Goal: Task Accomplishment & Management: Complete application form

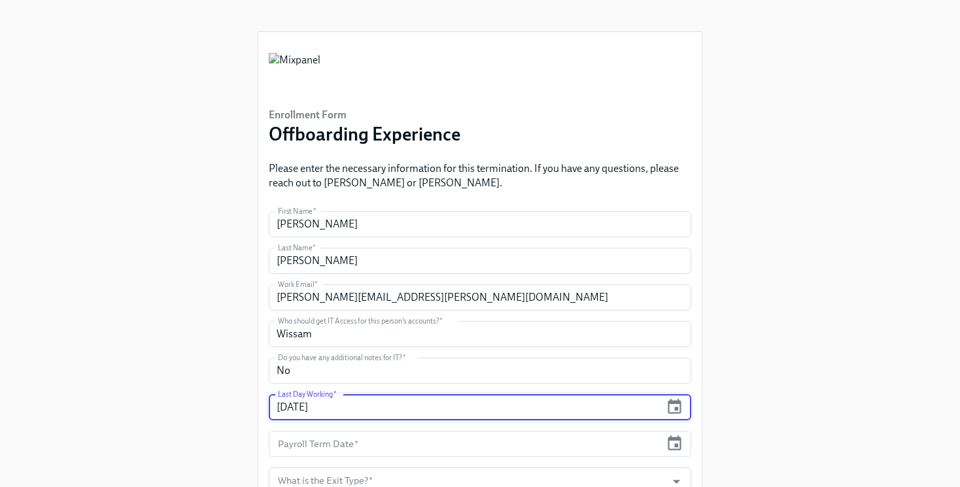
type input "[DATE]"
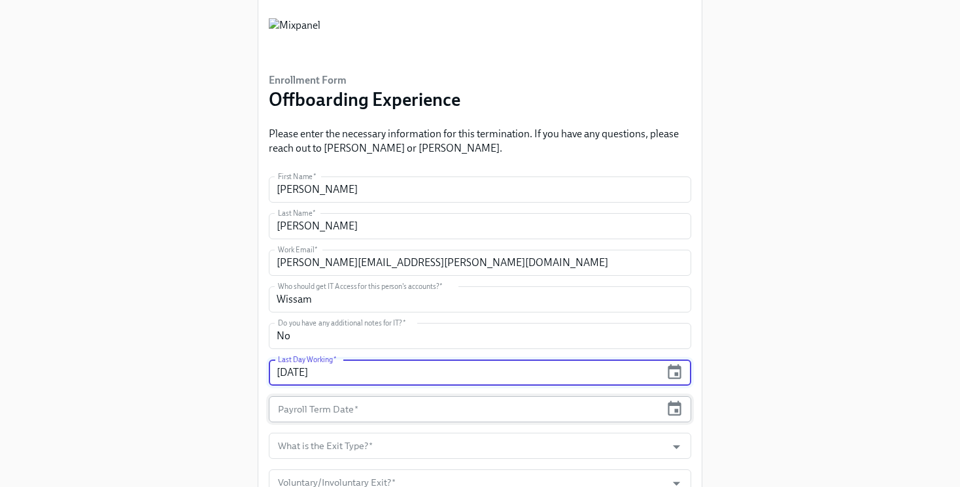
scroll to position [46, 0]
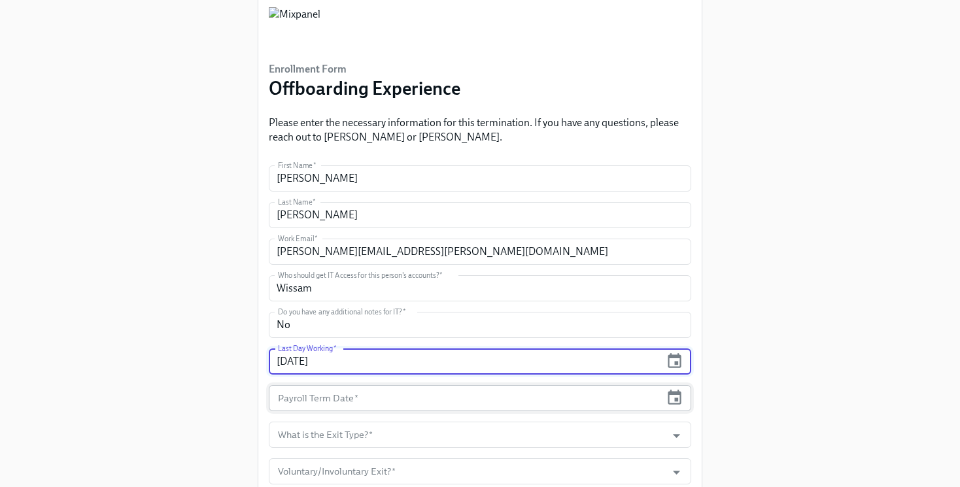
click at [348, 388] on input "text" at bounding box center [465, 398] width 392 height 26
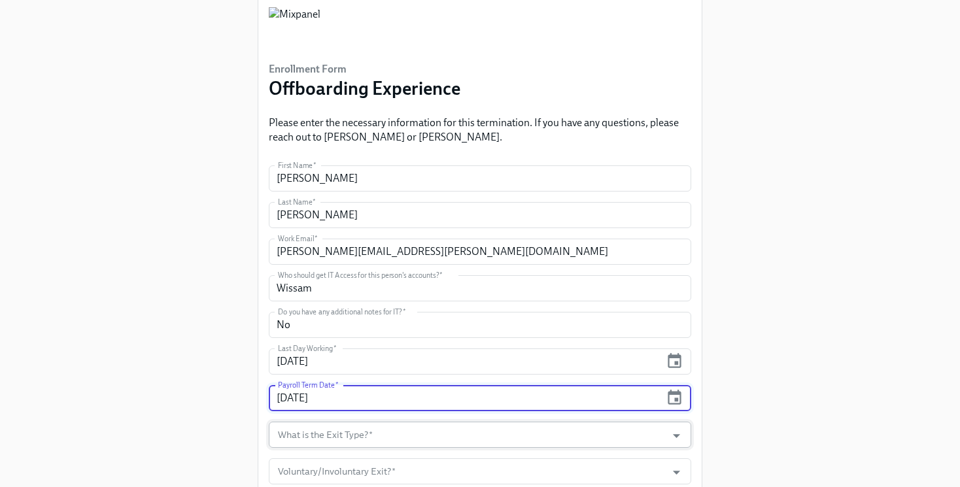
type input "[DATE]"
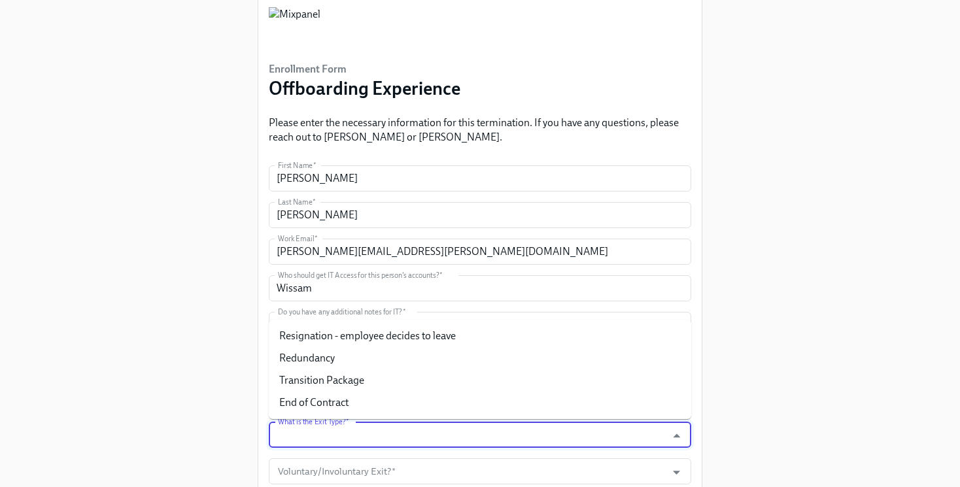
click at [335, 430] on input "What is the Exit Type?   *" at bounding box center [467, 435] width 384 height 26
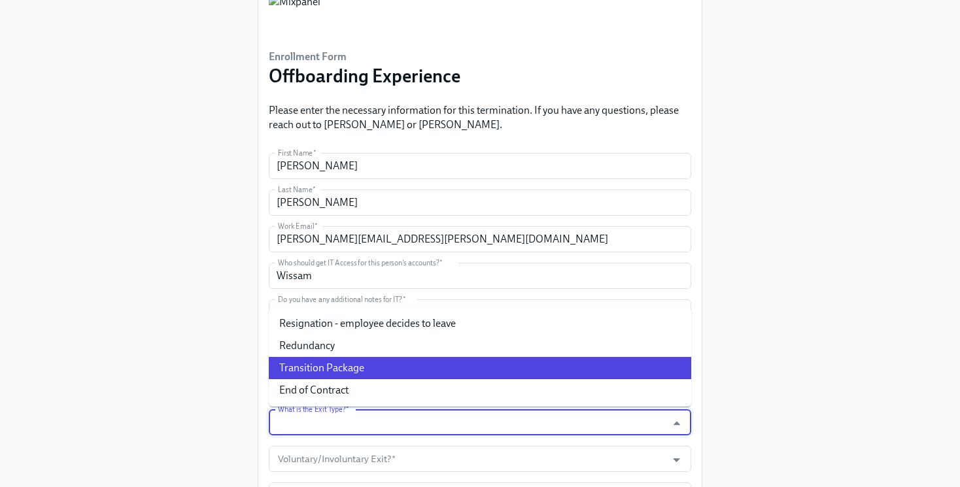
scroll to position [62, 0]
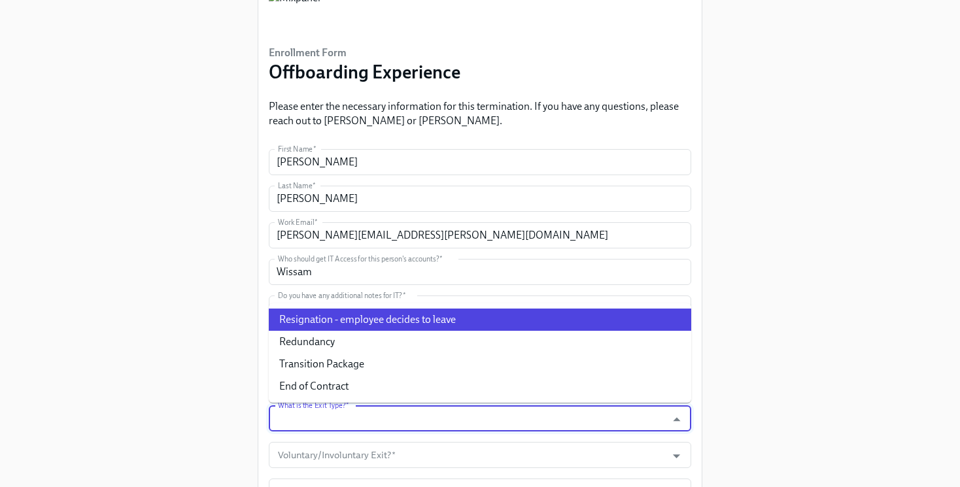
click at [408, 317] on li "Resignation - employee decides to leave" at bounding box center [480, 320] width 422 height 22
type input "Resignation - employee decides to leave"
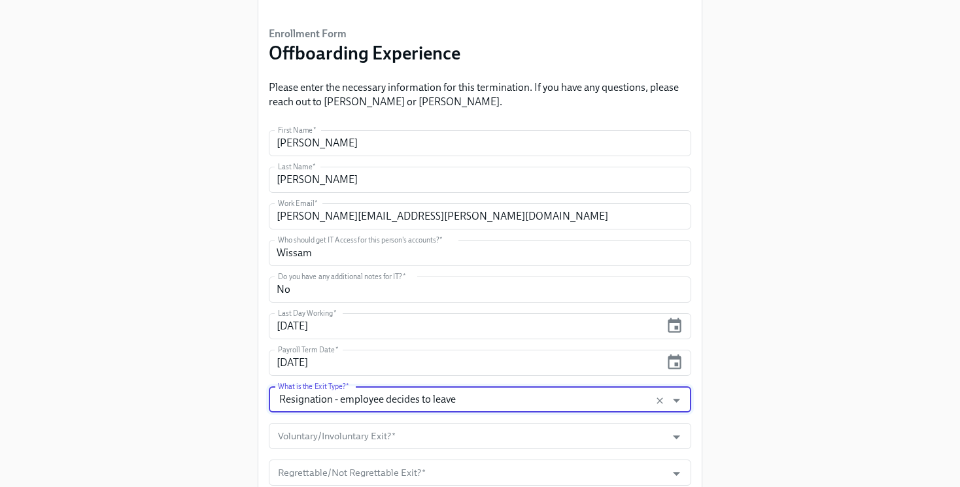
scroll to position [87, 0]
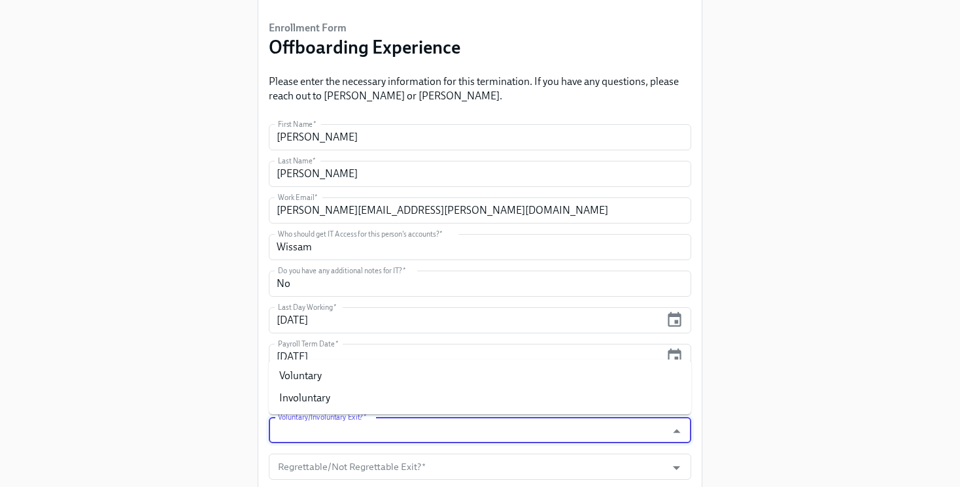
click at [390, 430] on input "Voluntary/Involuntary Exit?   *" at bounding box center [467, 430] width 384 height 26
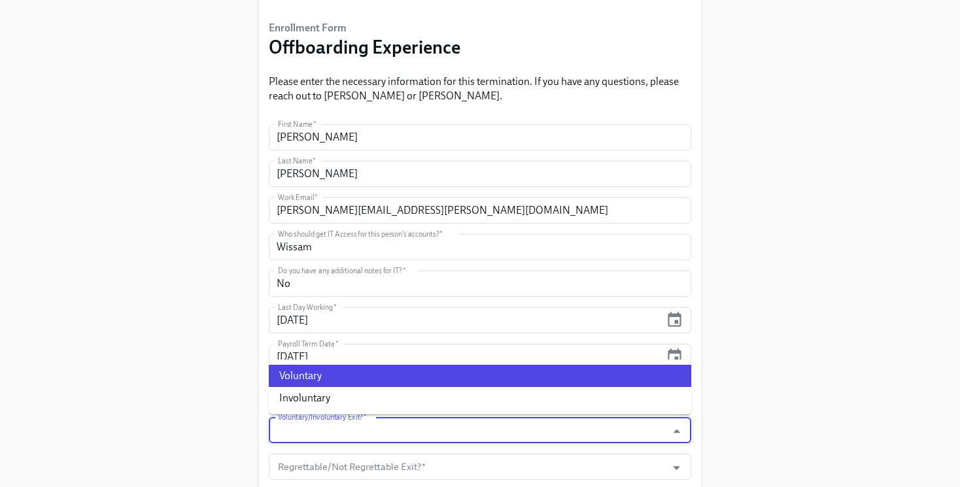
click at [390, 383] on li "Voluntary" at bounding box center [480, 376] width 422 height 22
type input "Voluntary"
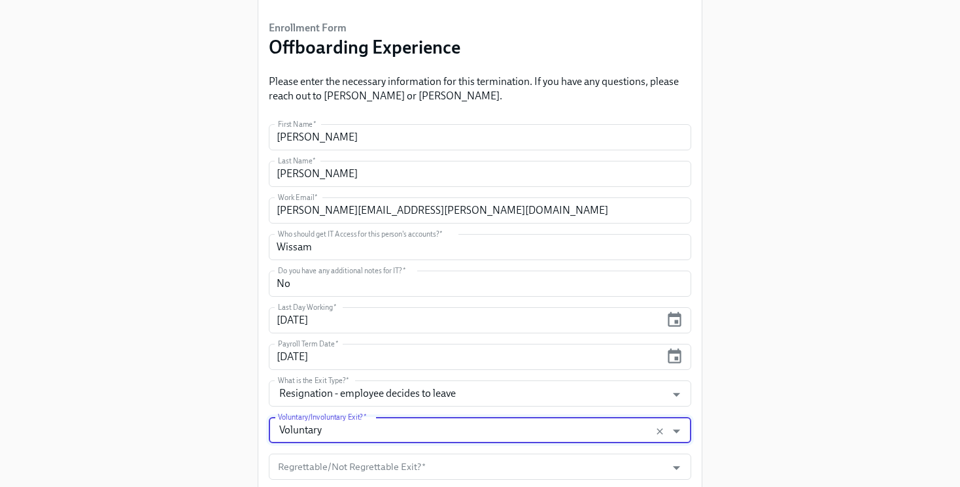
scroll to position [154, 0]
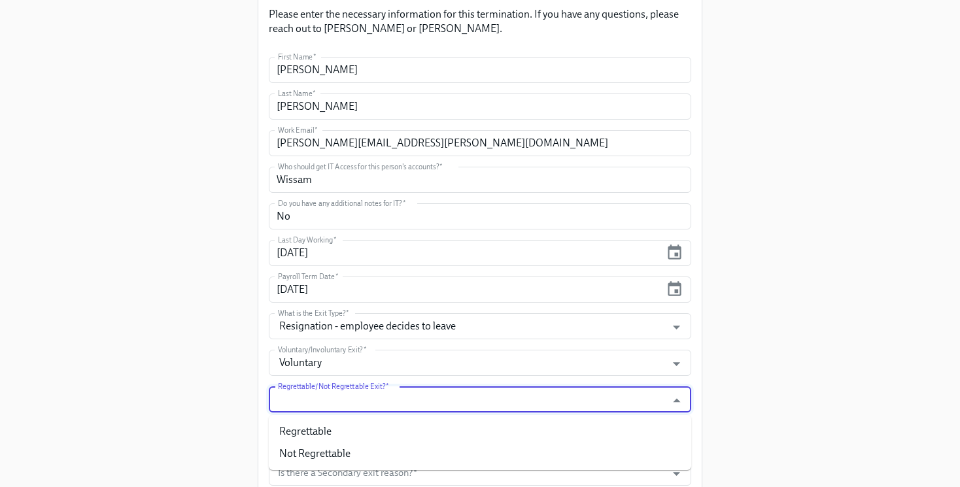
click at [391, 392] on input "Regrettable/Not Regrettable Exit?   *" at bounding box center [467, 399] width 384 height 26
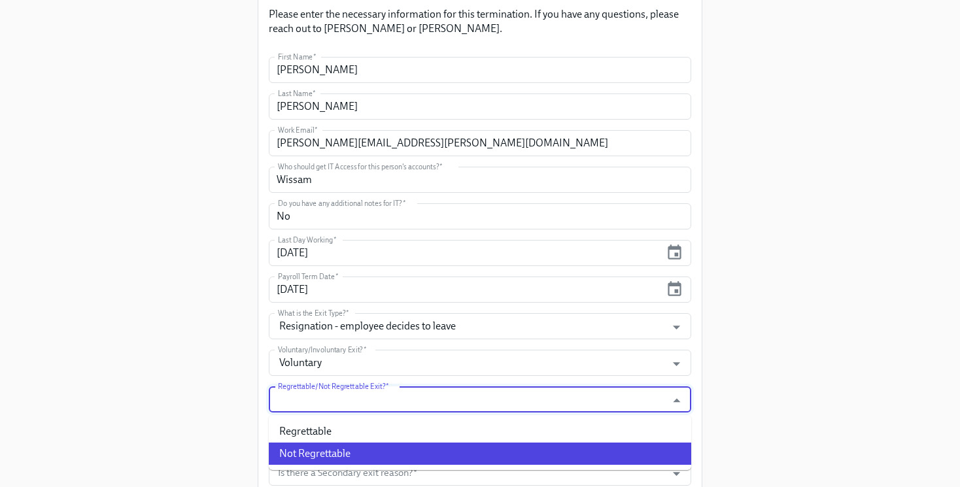
click at [388, 455] on li "Not Regrettable" at bounding box center [480, 454] width 422 height 22
type input "Not Regrettable"
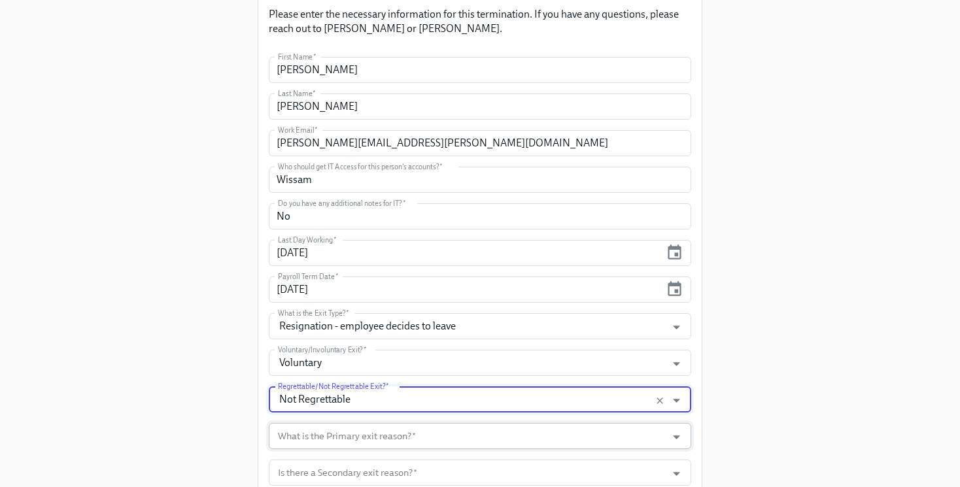
click at [390, 432] on input "What is the Primary exit reason?   *" at bounding box center [467, 436] width 384 height 26
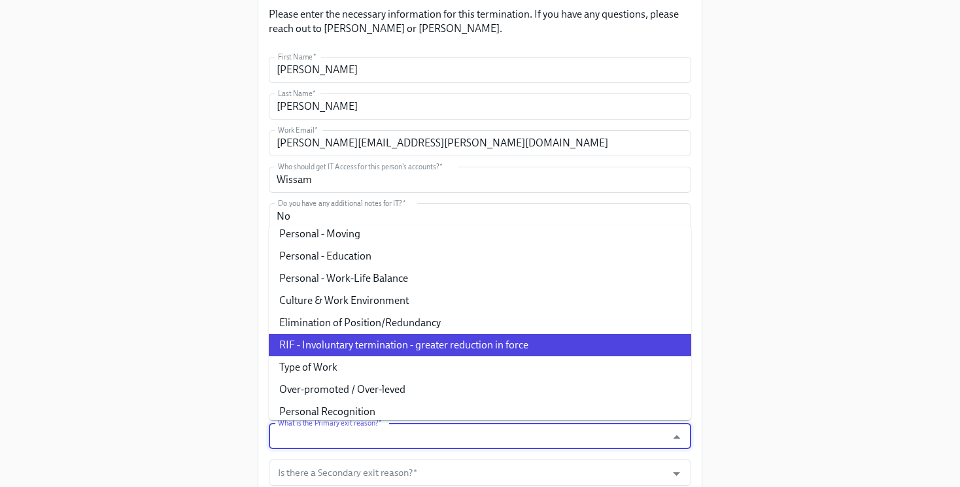
scroll to position [282, 0]
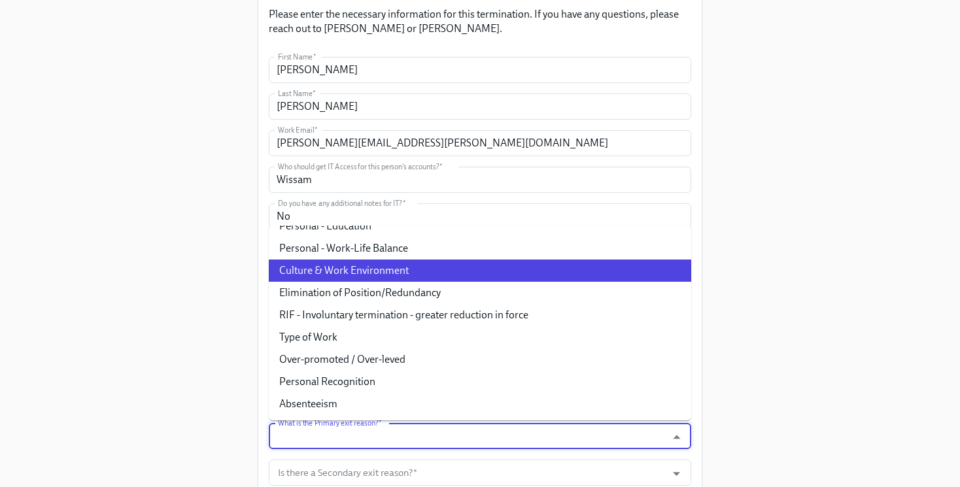
click at [442, 273] on li "Culture & Work Environment" at bounding box center [480, 271] width 422 height 22
type input "Culture & Work Environment"
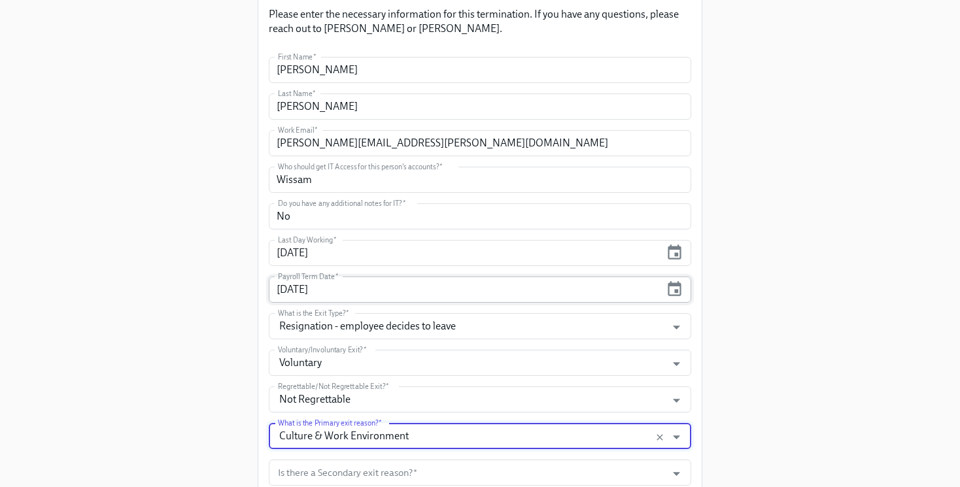
scroll to position [210, 0]
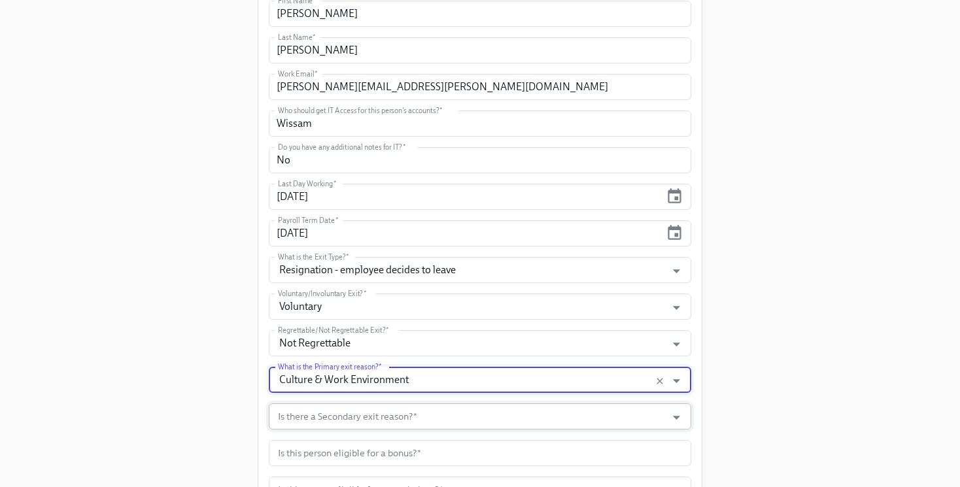
click at [412, 409] on input "Is there a Secondary exit reason?   *" at bounding box center [467, 416] width 384 height 26
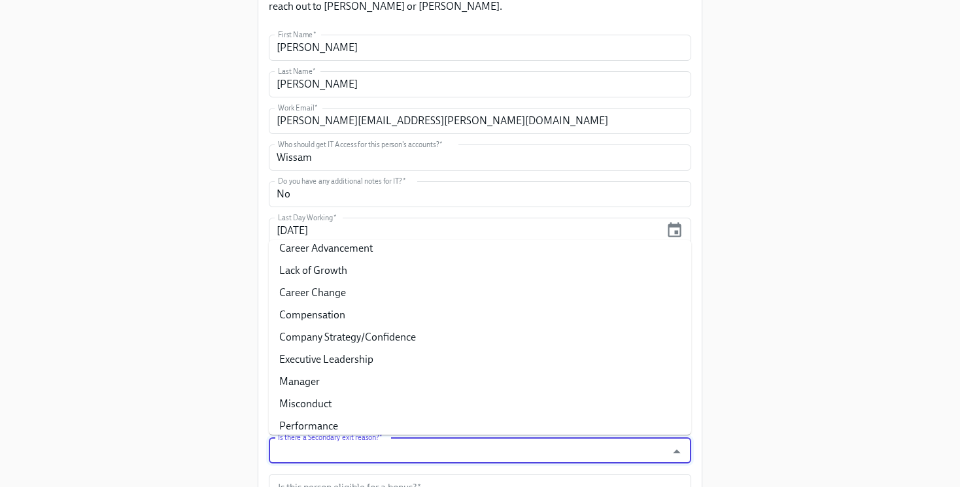
scroll to position [0, 0]
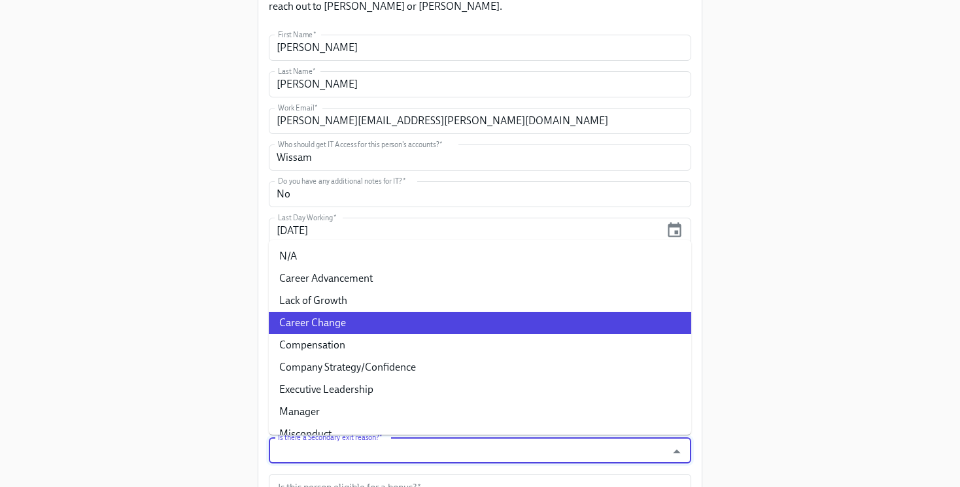
click at [427, 326] on li "Career Change" at bounding box center [480, 323] width 422 height 22
type input "Career Change"
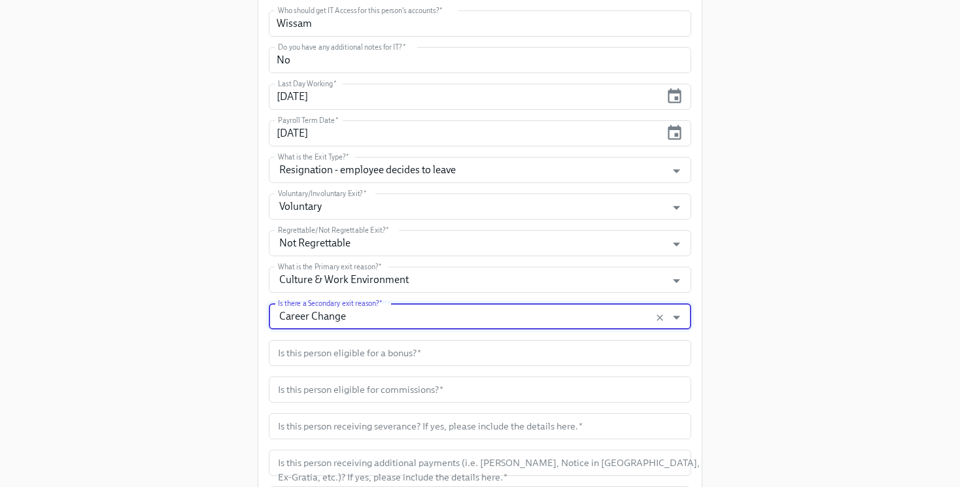
scroll to position [314, 0]
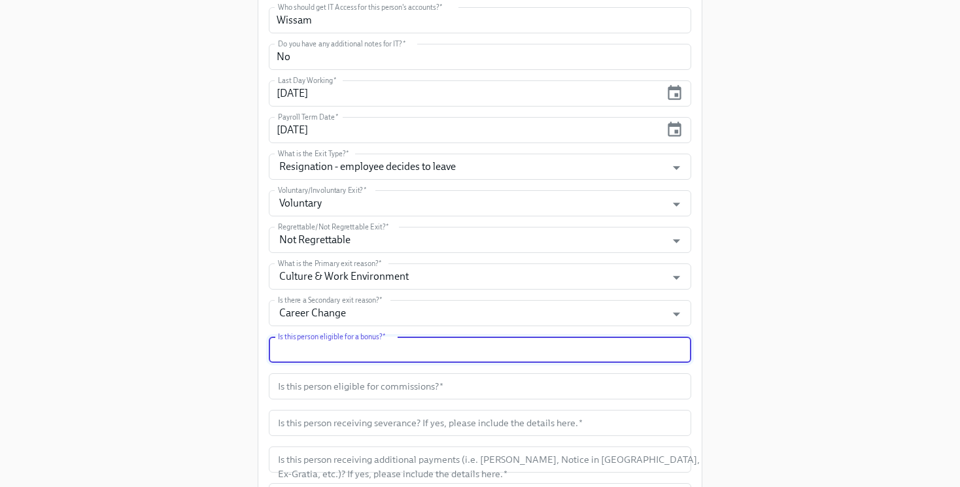
click at [427, 352] on input "text" at bounding box center [480, 350] width 422 height 26
type input "no"
click at [423, 392] on input "text" at bounding box center [480, 386] width 422 height 26
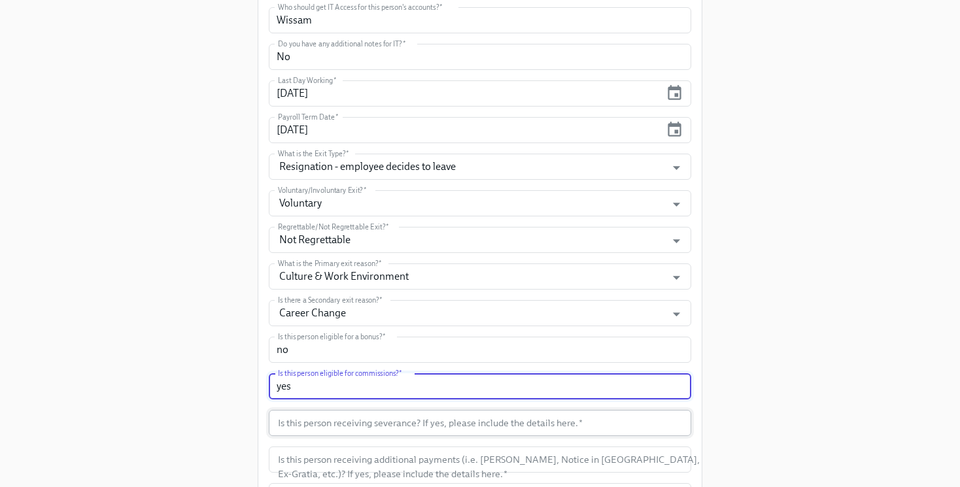
type input "yes"
click at [416, 424] on input "text" at bounding box center [480, 423] width 422 height 26
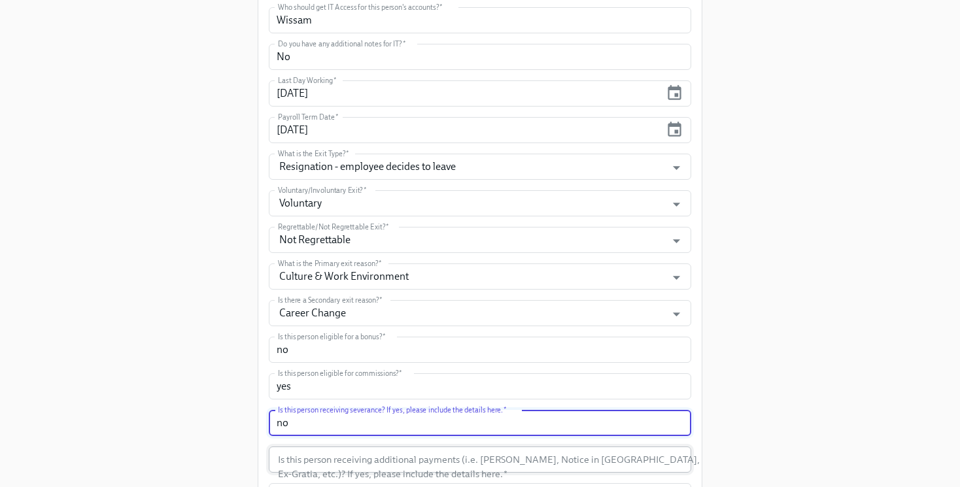
type input "no"
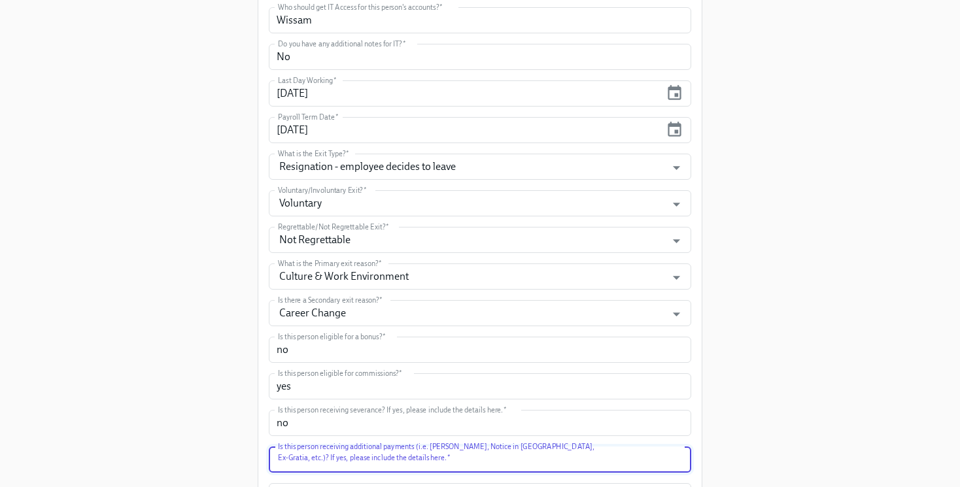
click at [418, 461] on input "text" at bounding box center [480, 459] width 422 height 26
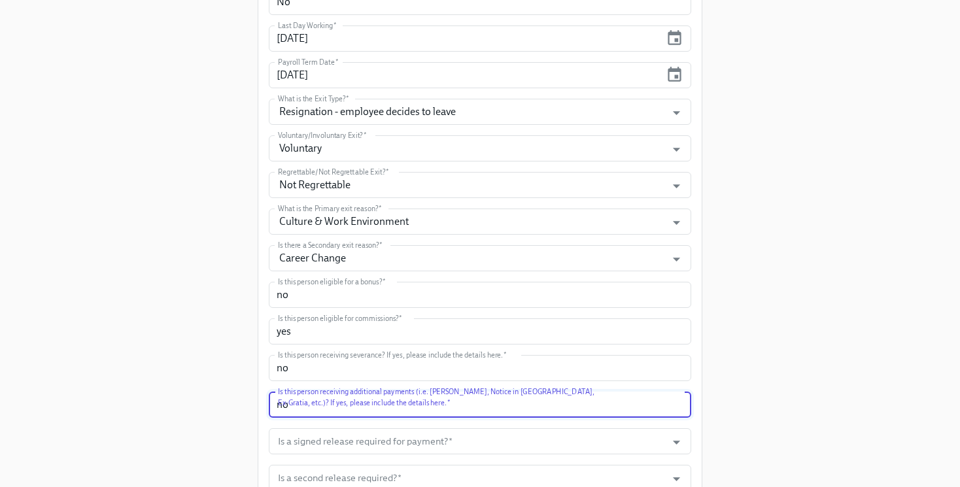
scroll to position [380, 0]
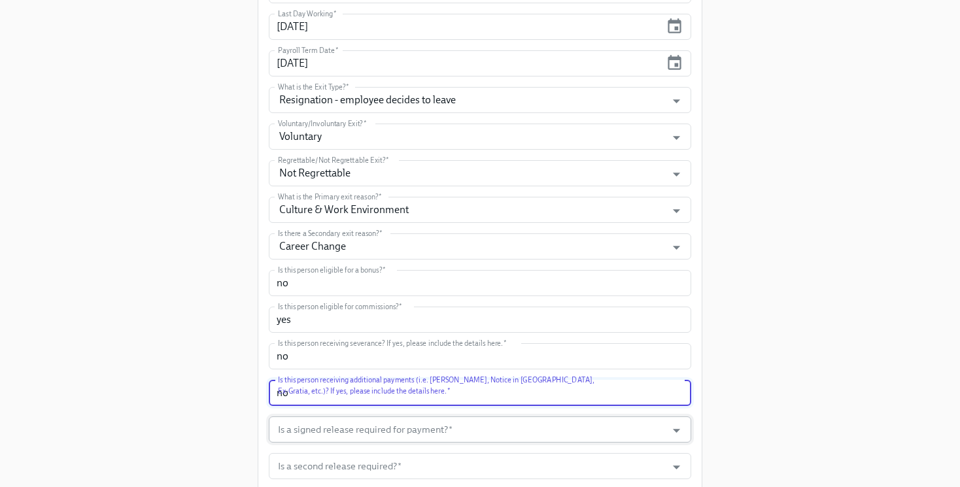
type input "no"
click at [412, 436] on input "Is a signed release required for payment?   *" at bounding box center [467, 429] width 384 height 26
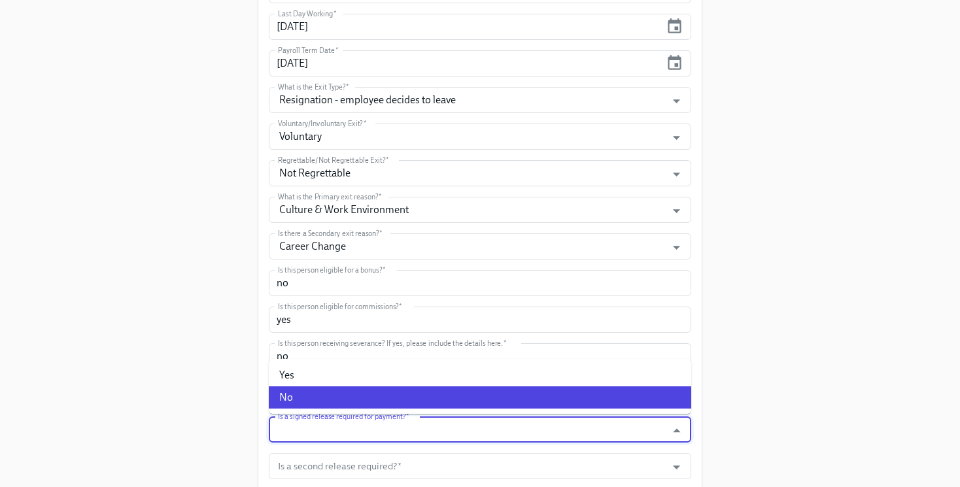
click at [389, 396] on li "No" at bounding box center [480, 397] width 422 height 22
type input "No"
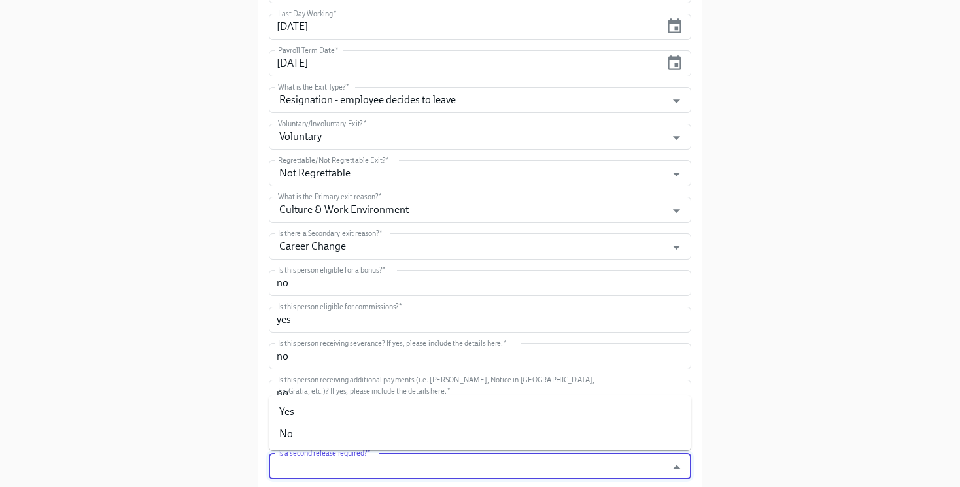
click at [393, 475] on input "Is a second release required?   *" at bounding box center [467, 466] width 384 height 26
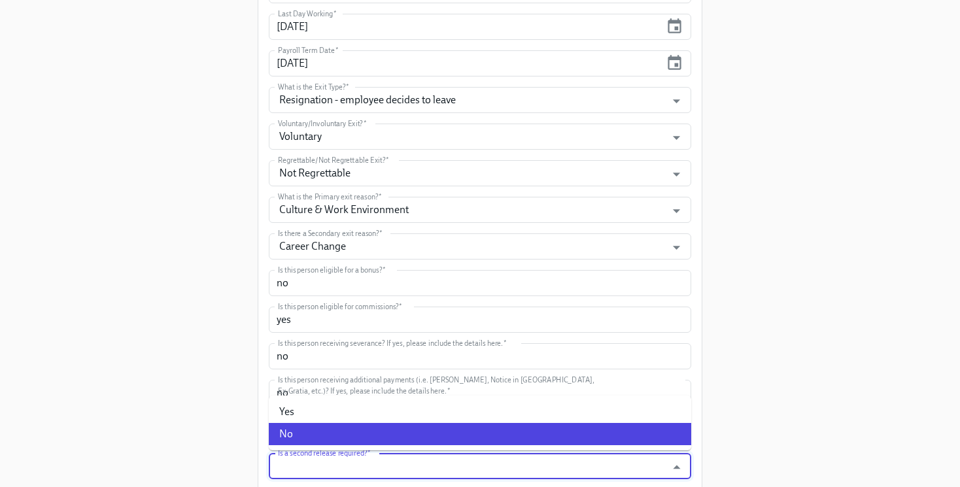
click at [384, 434] on li "No" at bounding box center [480, 434] width 422 height 22
type input "No"
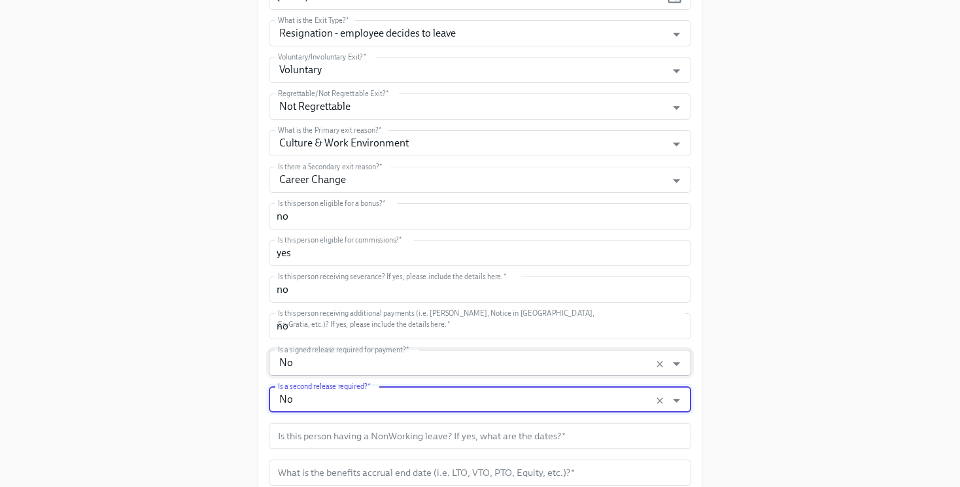
scroll to position [463, 0]
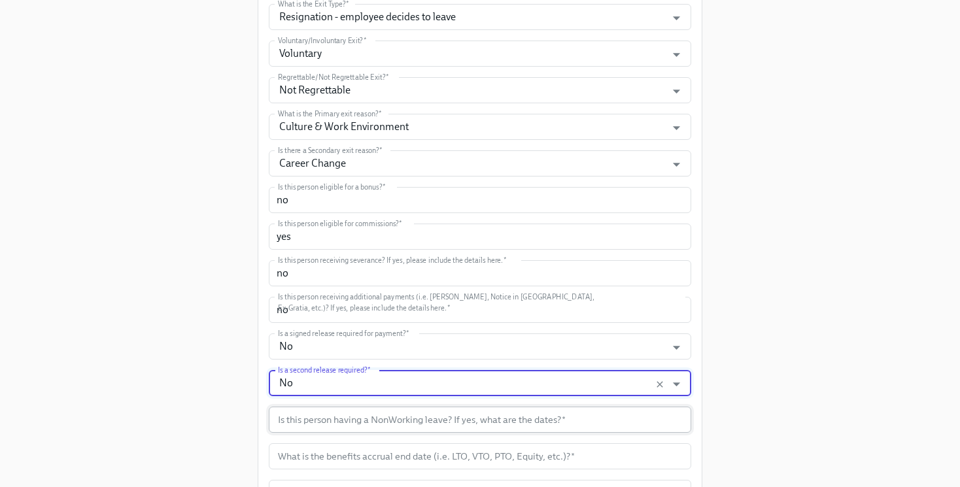
click at [379, 426] on input "text" at bounding box center [480, 420] width 422 height 26
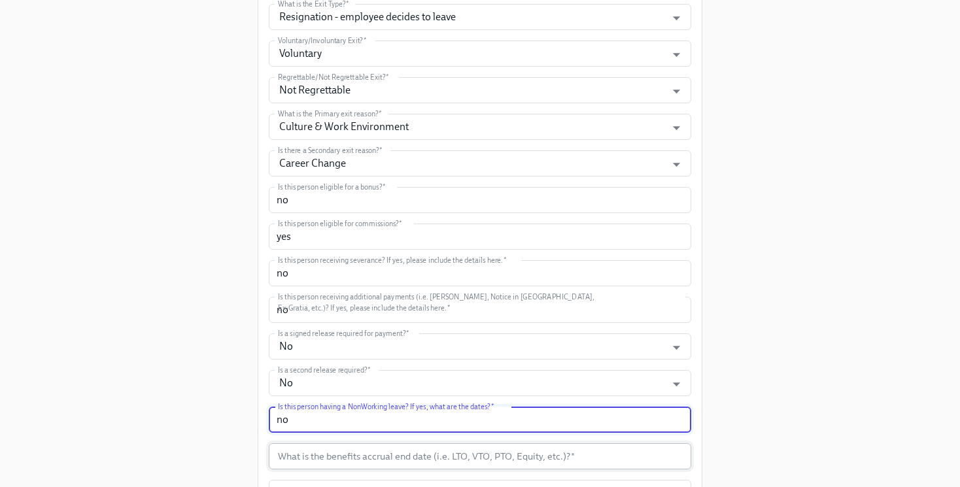
type input "no"
click at [384, 463] on input "text" at bounding box center [480, 456] width 422 height 26
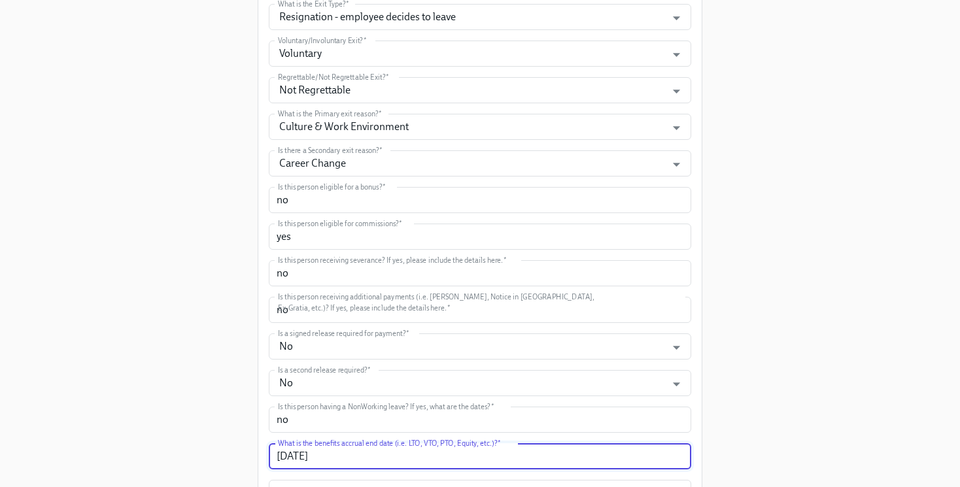
scroll to position [567, 0]
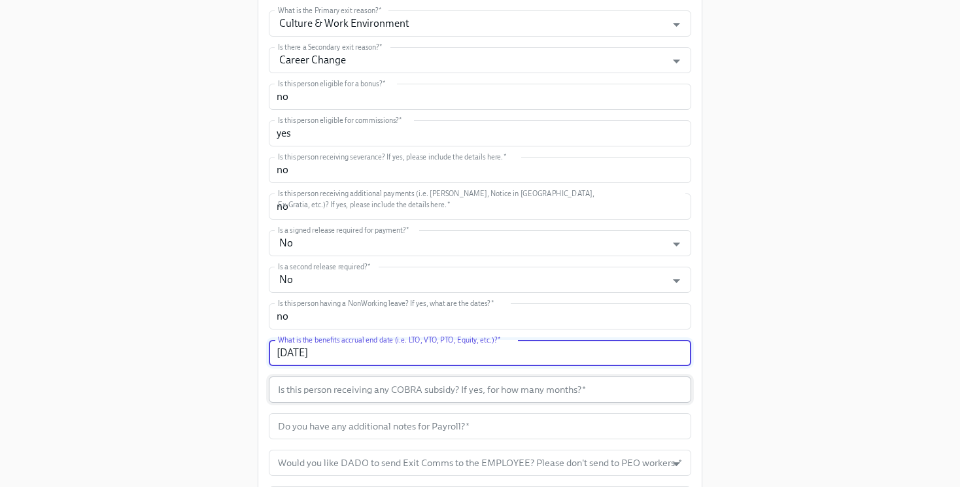
type input "[DATE]"
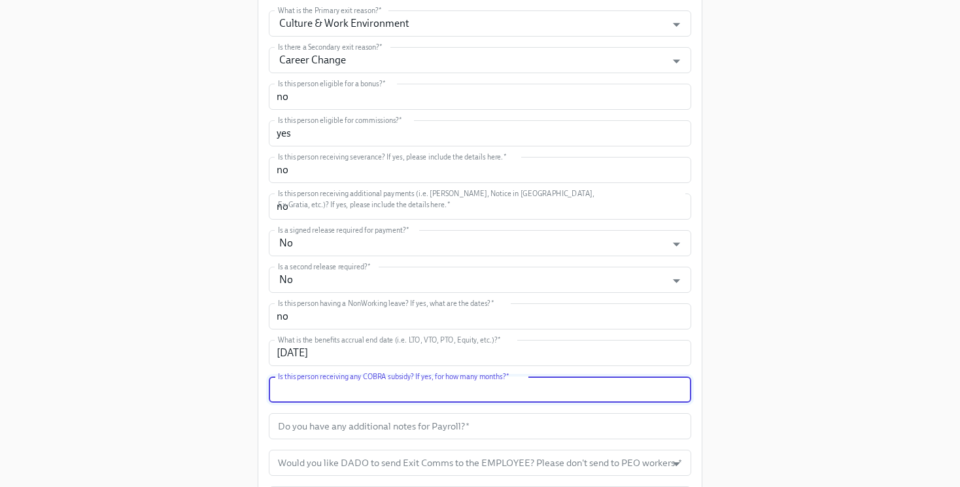
click at [363, 394] on input "text" at bounding box center [480, 390] width 422 height 26
type input "no"
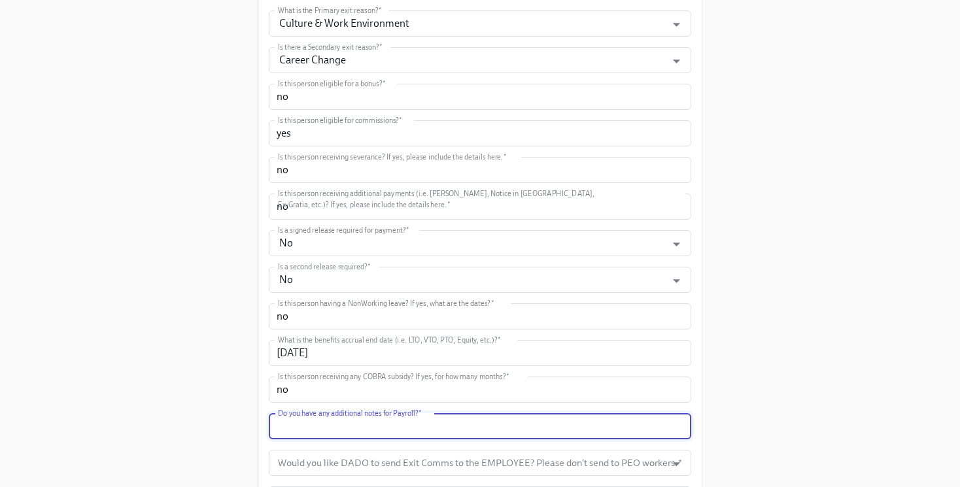
click at [360, 429] on input "text" at bounding box center [480, 426] width 422 height 26
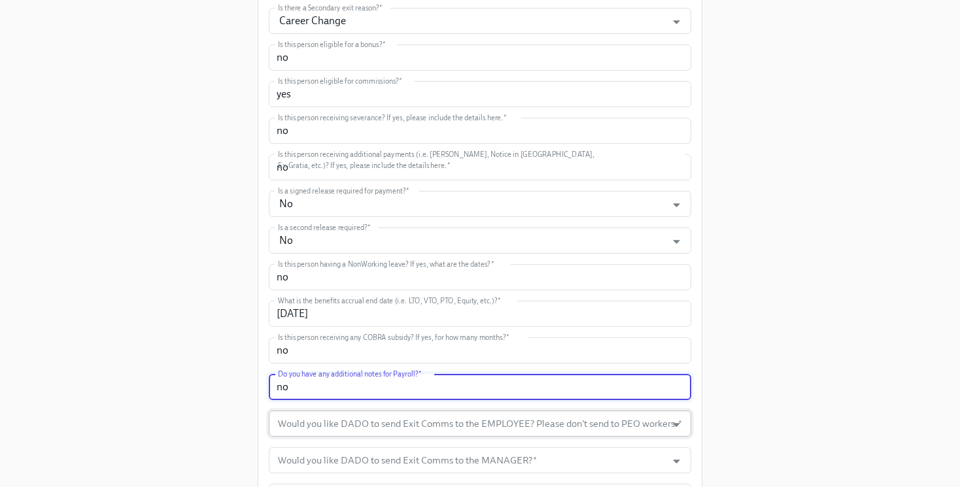
scroll to position [608, 0]
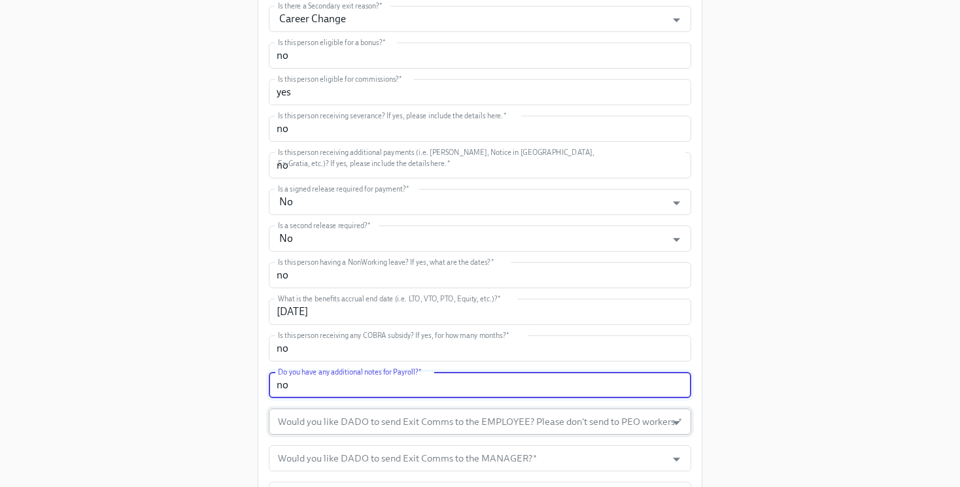
type input "no"
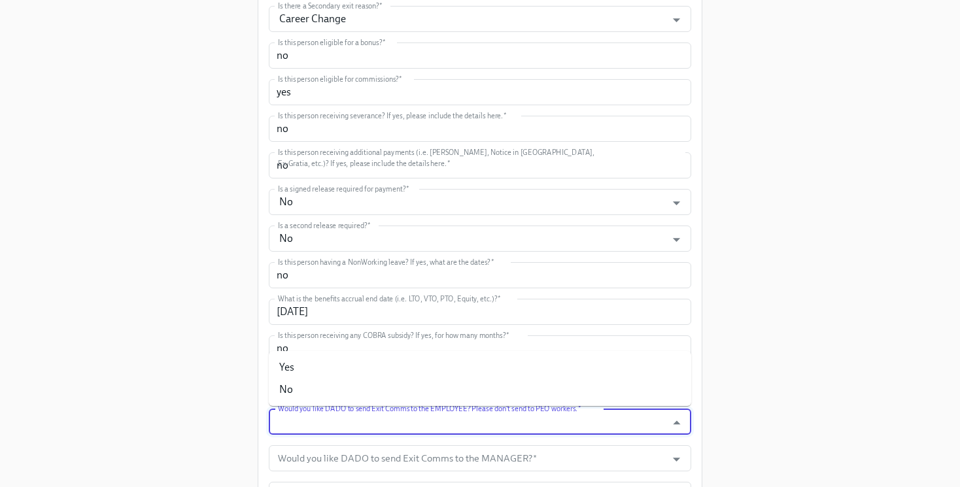
click at [360, 433] on input "Would you like DADO to send Exit Comms to the EMPLOYEE? Please don't send to PE…" at bounding box center [467, 422] width 384 height 26
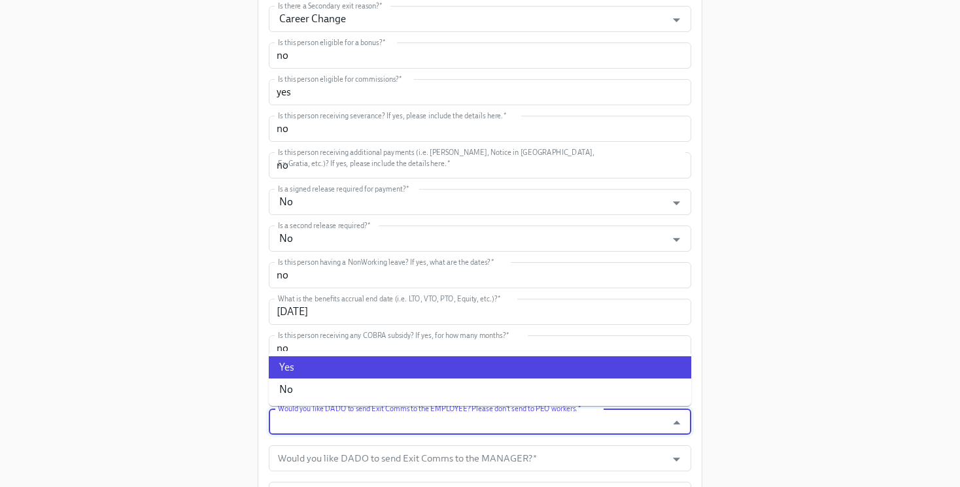
click at [386, 365] on li "Yes" at bounding box center [480, 367] width 422 height 22
type input "Yes"
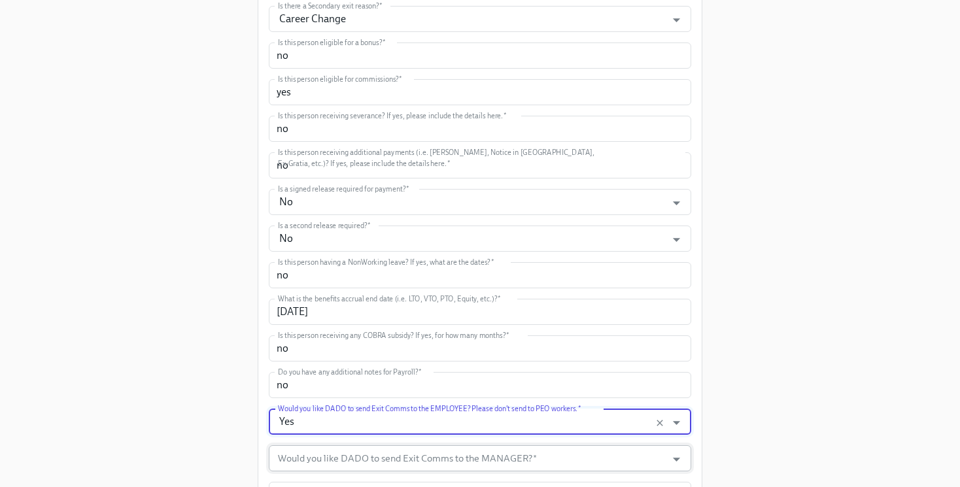
click at [393, 461] on input "Would you like DADO to send Exit Comms to the MANAGER?   *" at bounding box center [467, 458] width 384 height 26
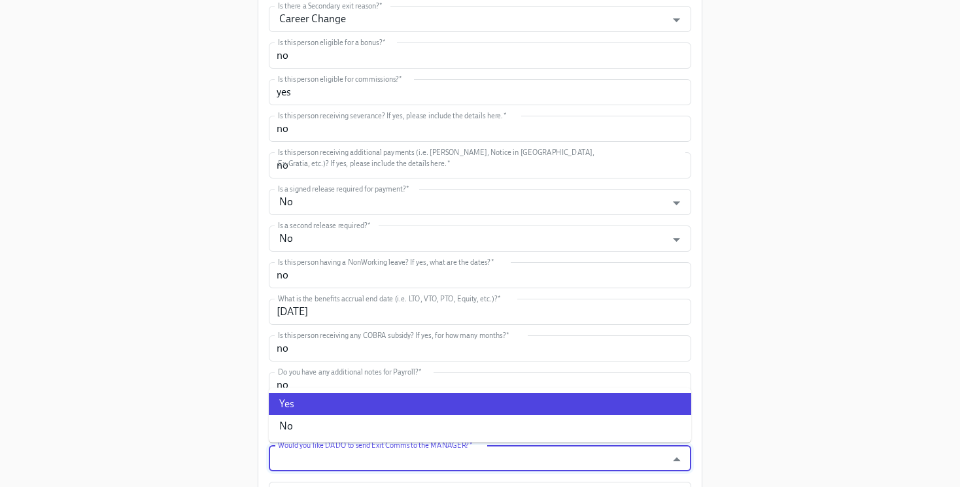
click at [366, 395] on li "Yes" at bounding box center [480, 404] width 422 height 22
type input "Yes"
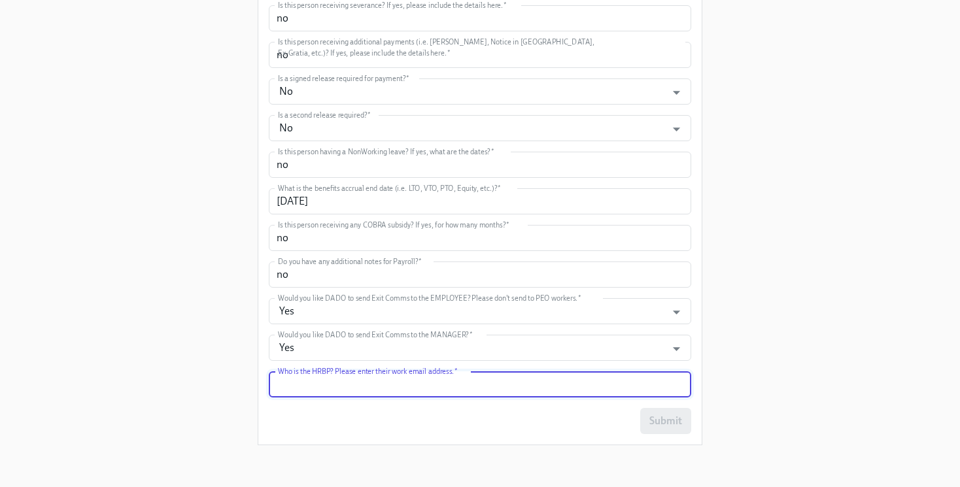
click at [352, 377] on input "text" at bounding box center [480, 384] width 422 height 26
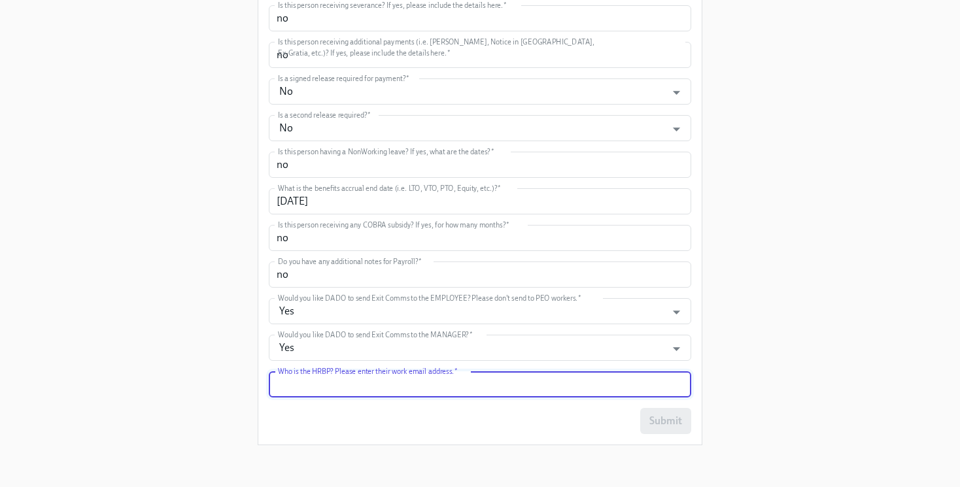
click at [350, 378] on input "text" at bounding box center [480, 384] width 422 height 26
type input "[EMAIL_ADDRESS][PERSON_NAME][DOMAIN_NAME]"
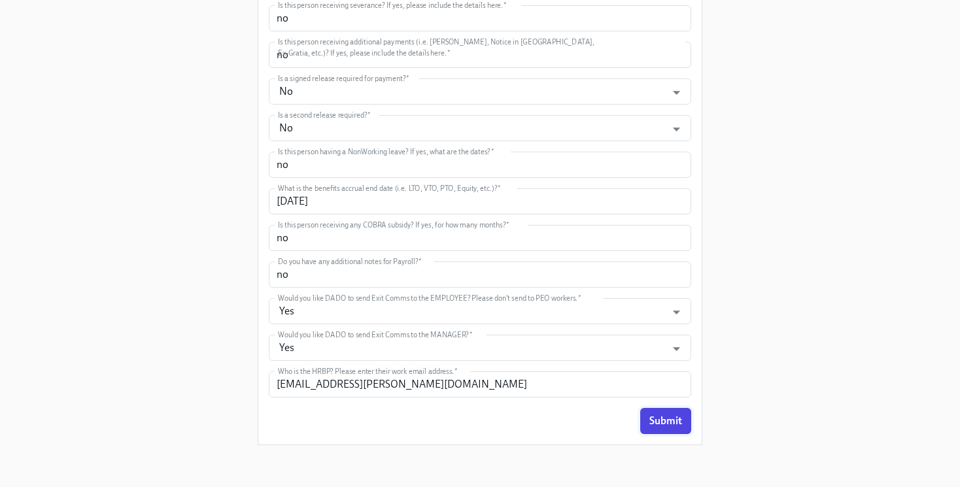
click at [669, 424] on span "Submit" at bounding box center [665, 420] width 33 height 13
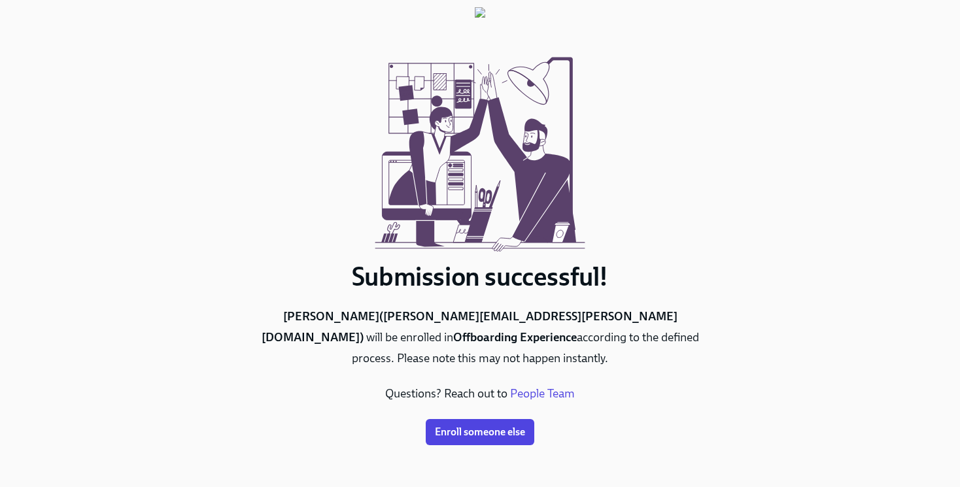
scroll to position [0, 0]
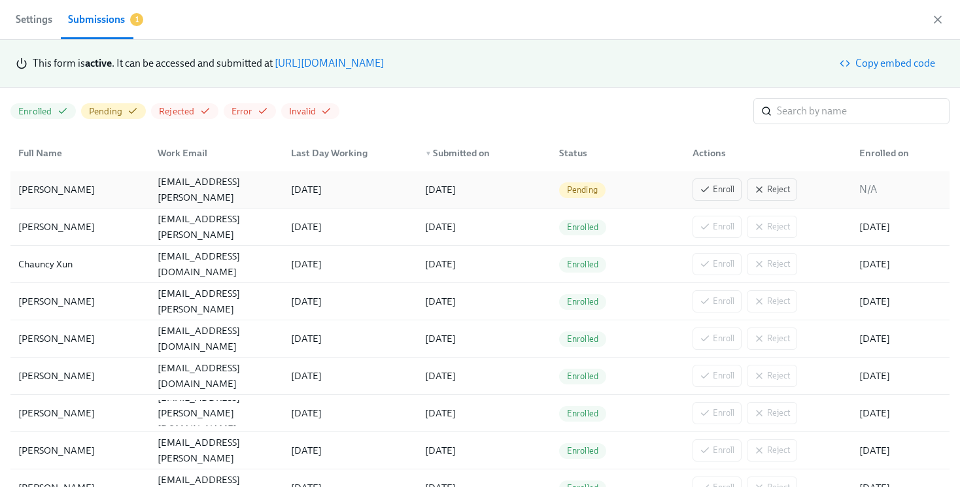
scroll to position [0, 2375]
click at [715, 186] on span "Enroll" at bounding box center [716, 189] width 35 height 13
